Goal: Task Accomplishment & Management: Complete application form

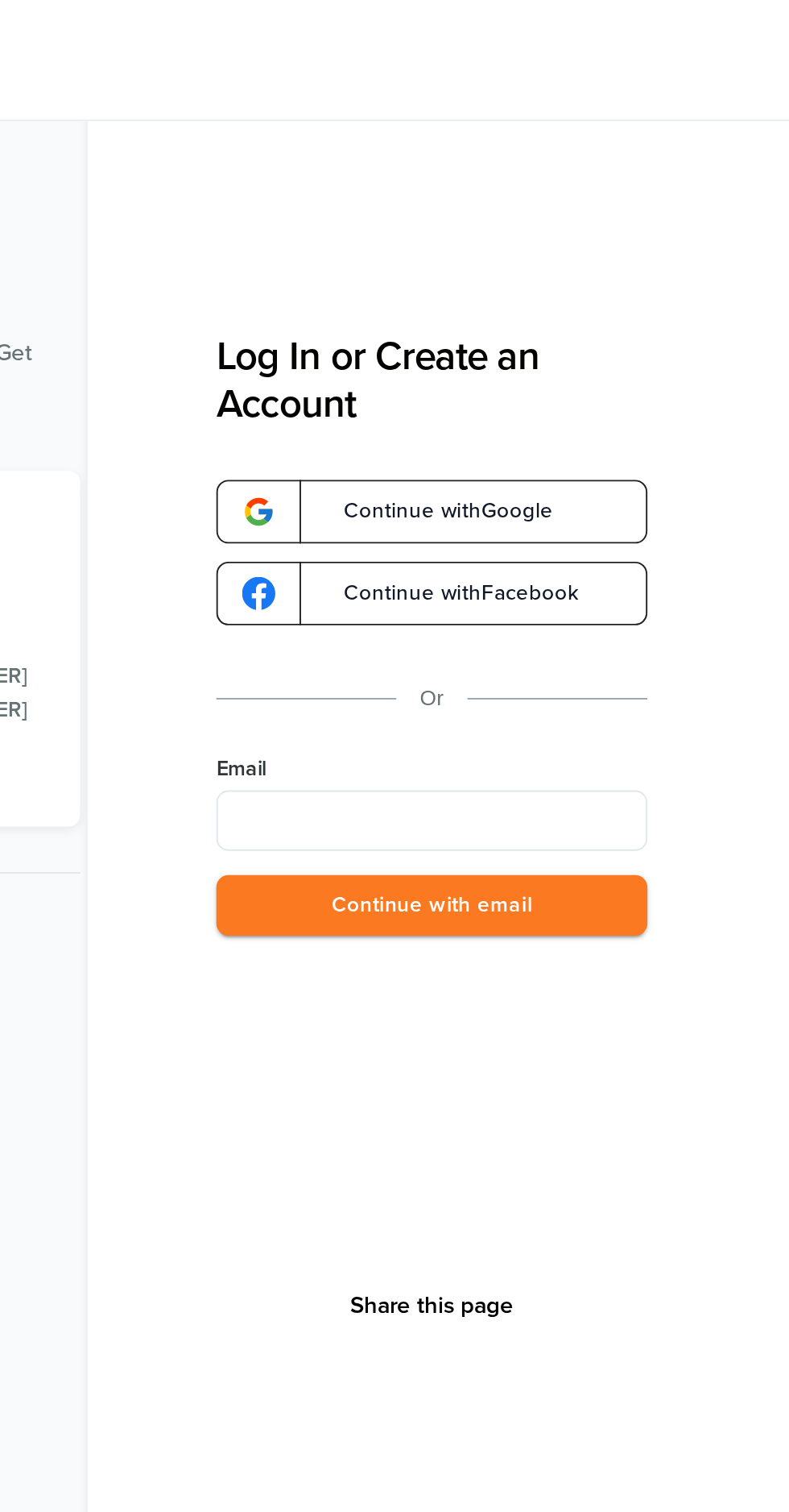
click at [698, 437] on input "Email" at bounding box center [599, 437] width 230 height 33
type input "**********"
click at [682, 485] on button "Continue with email" at bounding box center [599, 481] width 230 height 33
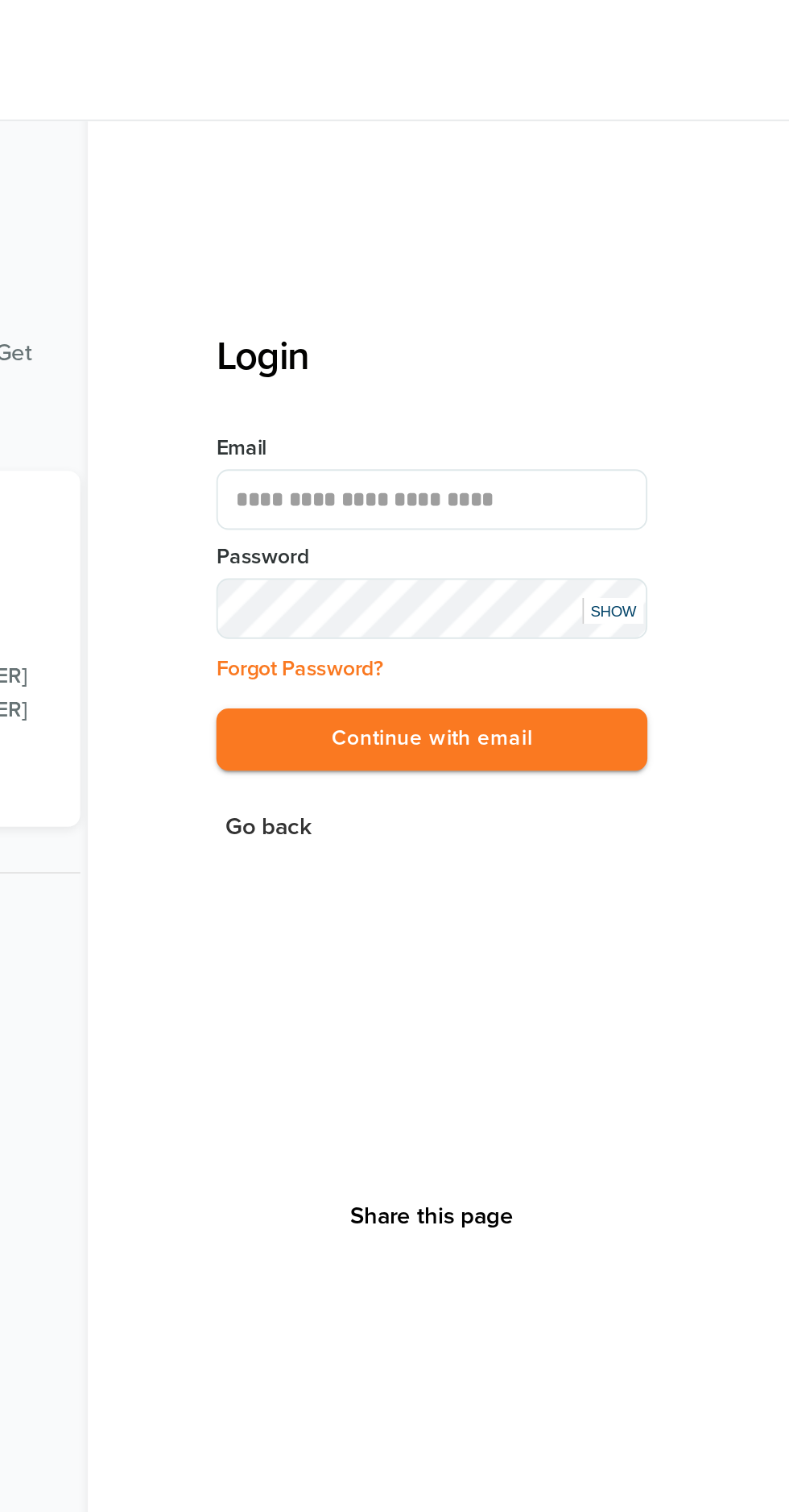
click at [685, 396] on button "Continue with email" at bounding box center [599, 393] width 230 height 33
